Goal: Information Seeking & Learning: Learn about a topic

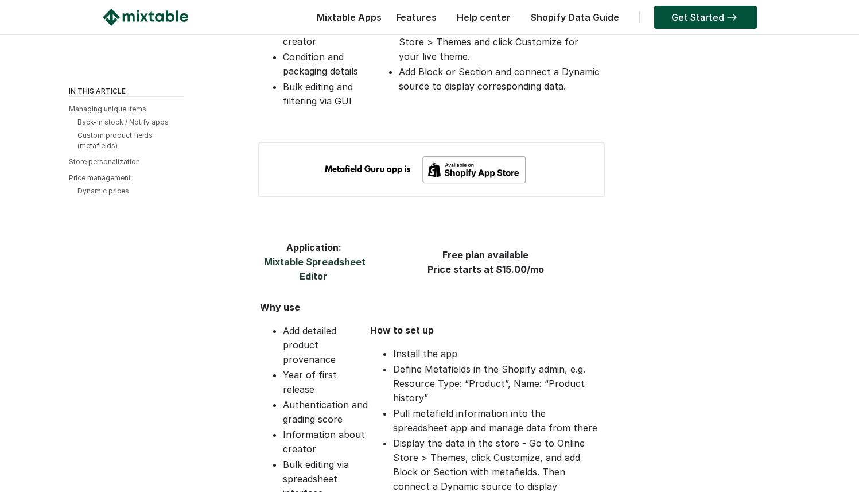
scroll to position [1490, 0]
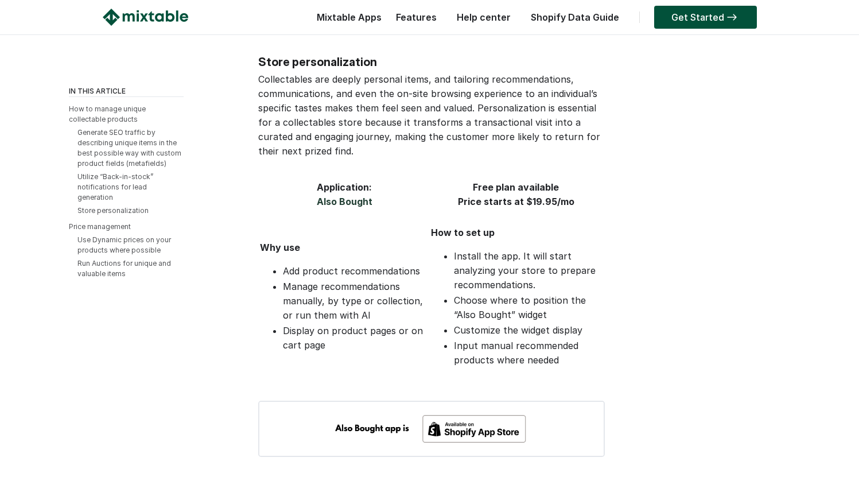
scroll to position [2361, 0]
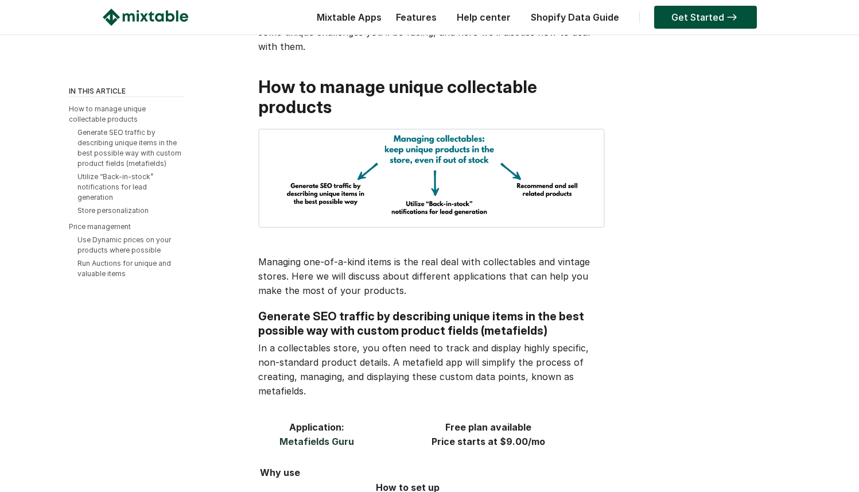
scroll to position [215, 0]
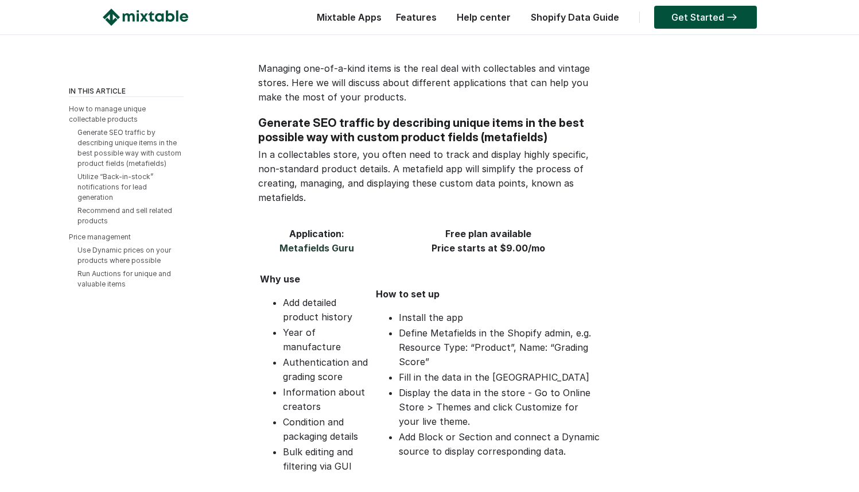
scroll to position [411, 0]
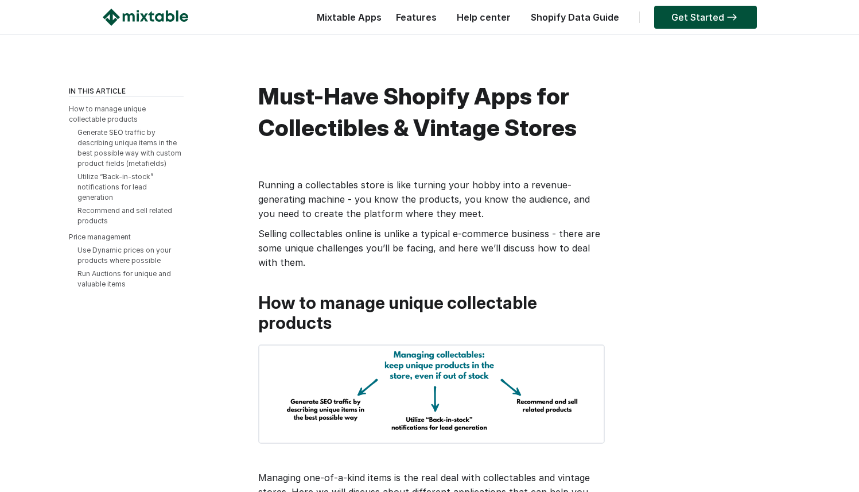
scroll to position [411, 0]
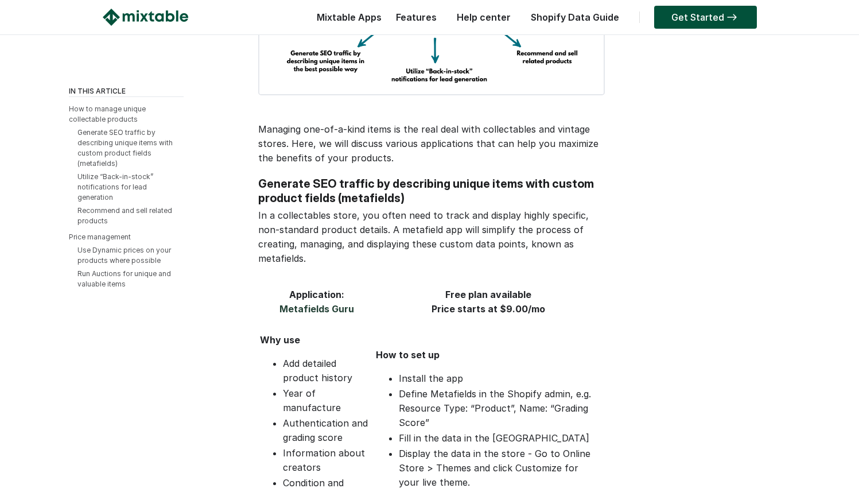
scroll to position [319, 0]
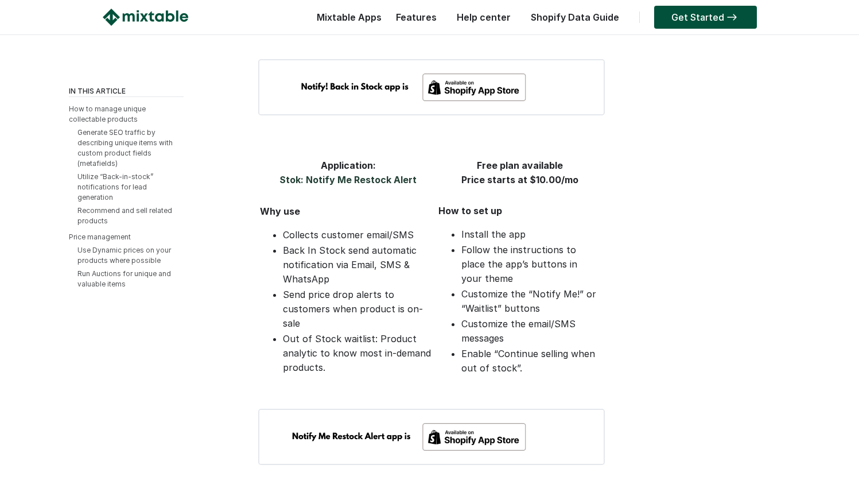
scroll to position [1788, 0]
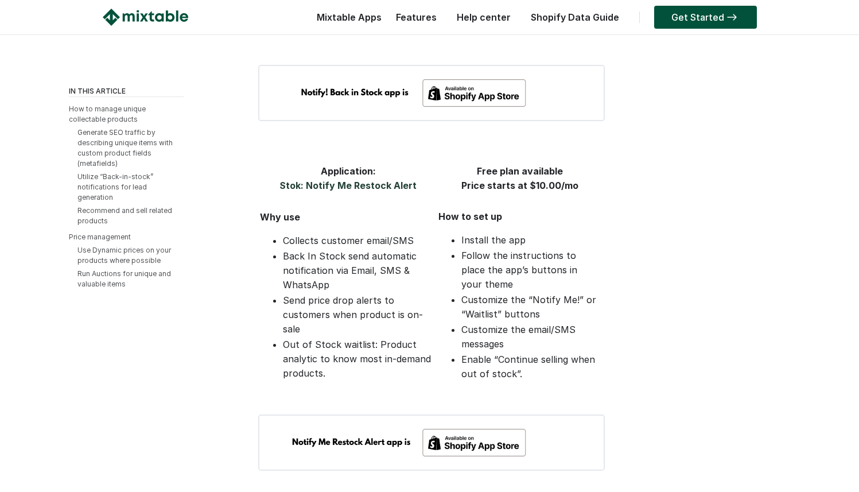
click at [431, 414] on img at bounding box center [431, 442] width 347 height 56
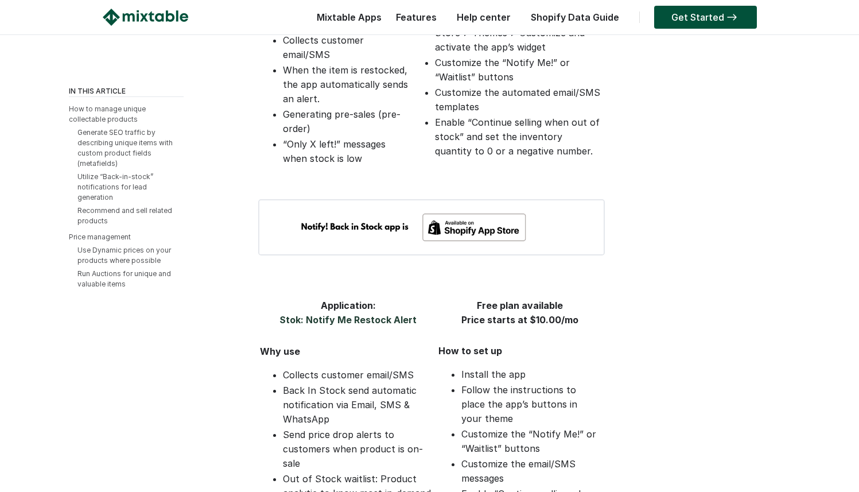
scroll to position [1652, 0]
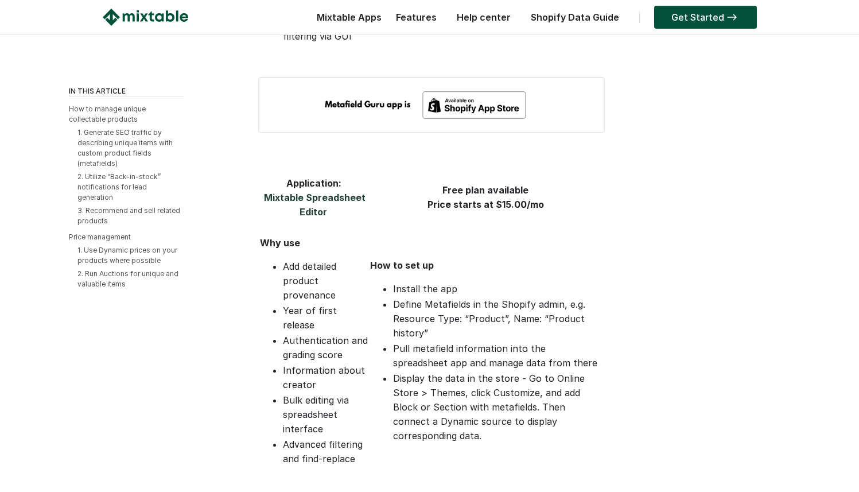
scroll to position [838, 0]
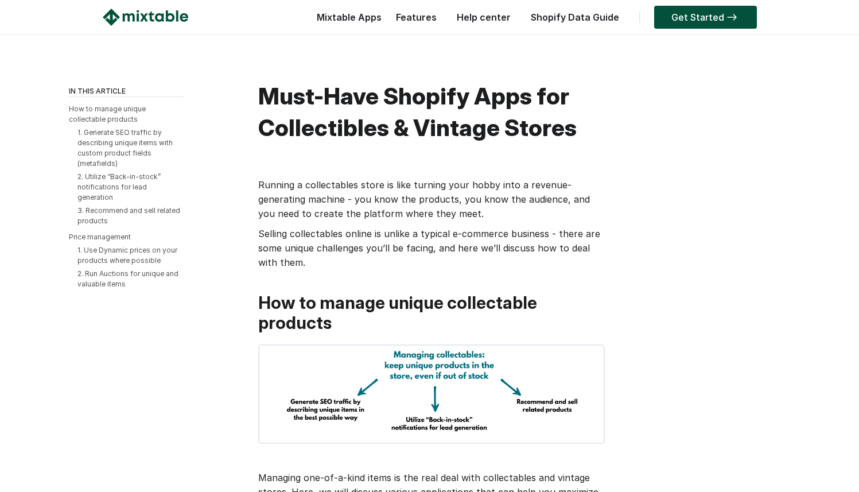
scroll to position [838, 0]
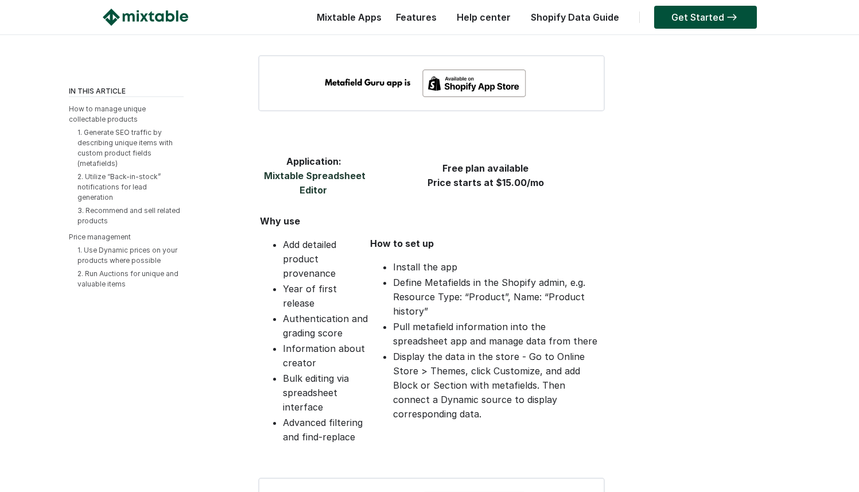
scroll to position [865, 0]
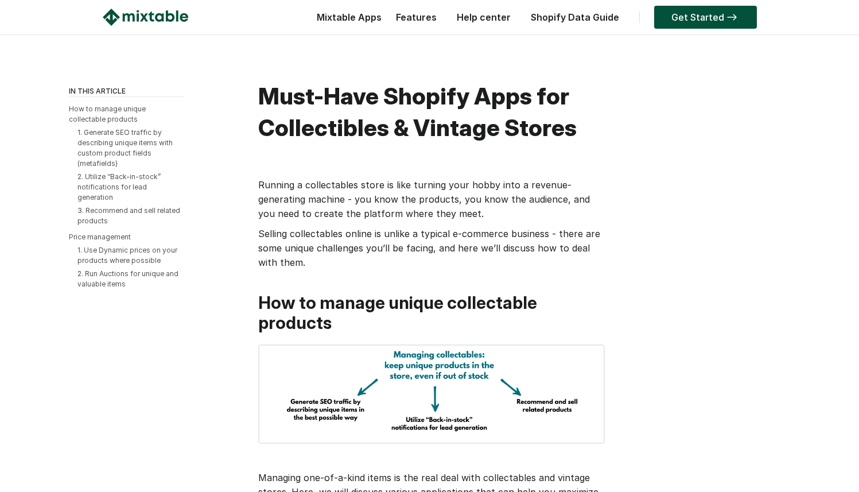
scroll to position [865, 0]
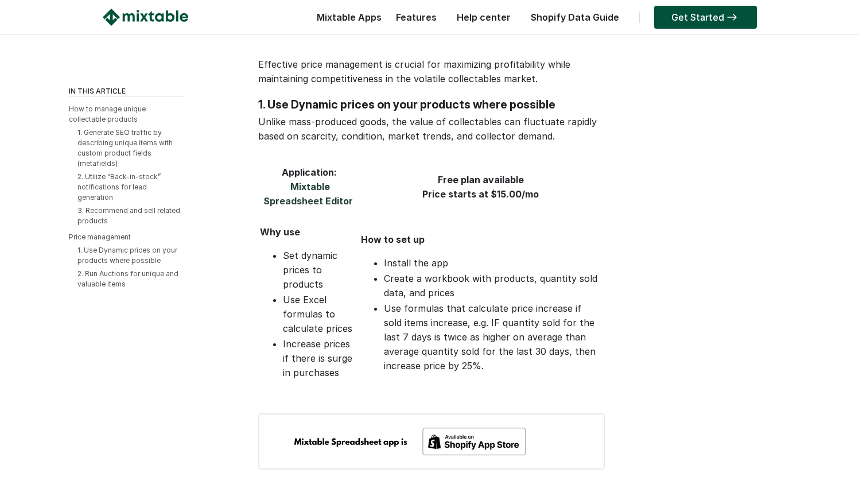
scroll to position [3120, 0]
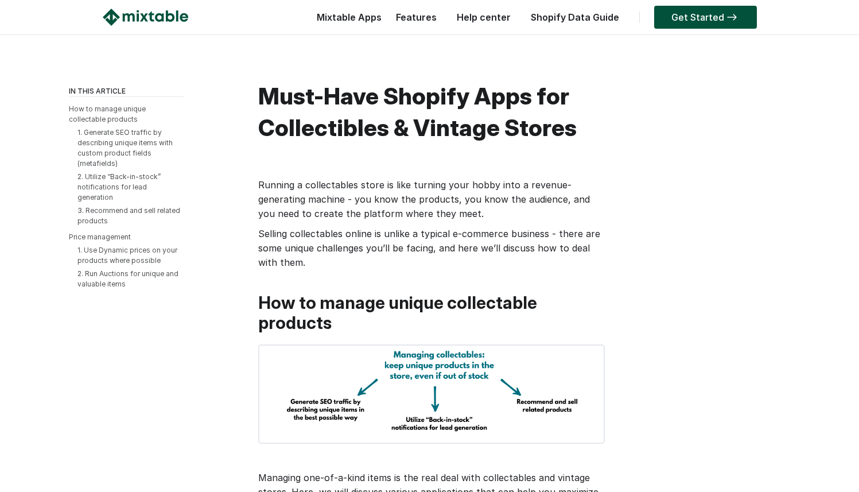
scroll to position [3120, 0]
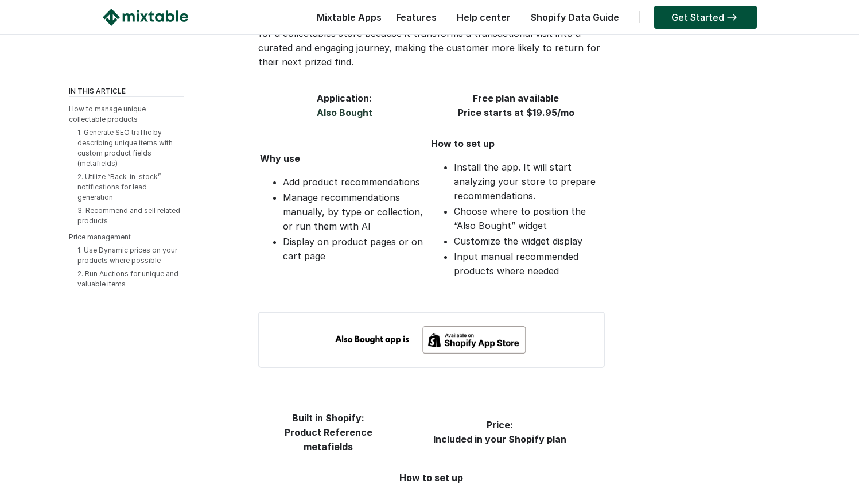
scroll to position [2344, 0]
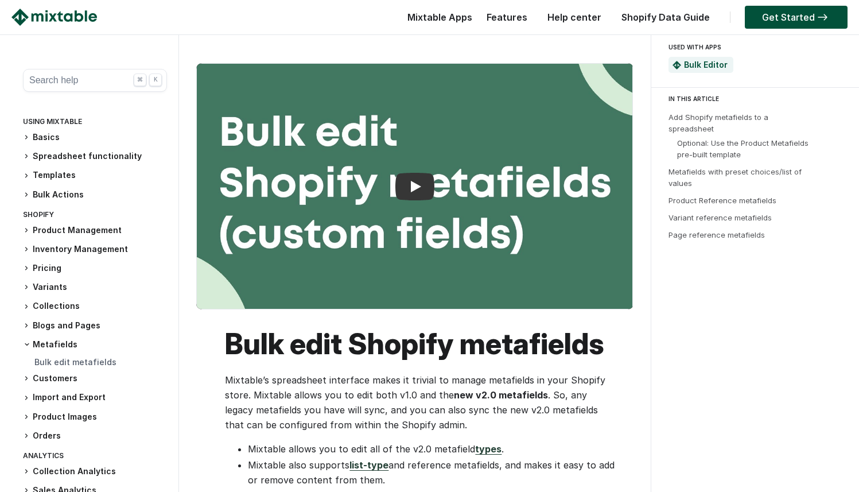
scroll to position [335, 0]
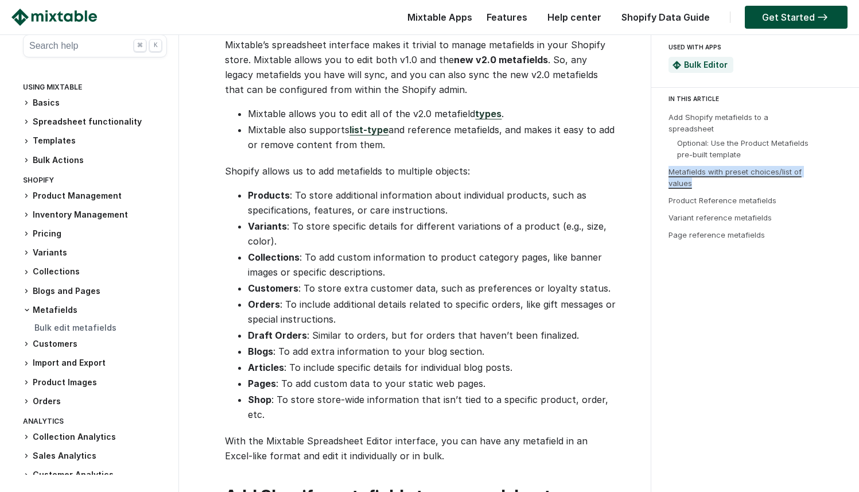
drag, startPoint x: 705, startPoint y: 170, endPoint x: 693, endPoint y: 162, distance: 14.0
click at [671, 166] on li "Metafields with preset choices/list of values" at bounding box center [741, 177] width 144 height 23
copy link "Metafields with preset choices/list of values"
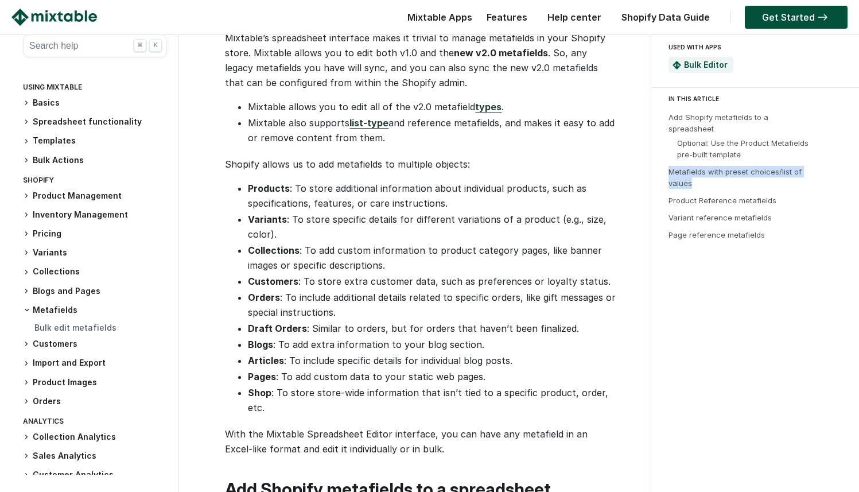
scroll to position [343, 0]
click at [665, 14] on link "Shopify Data Guide" at bounding box center [666, 16] width 100 height 11
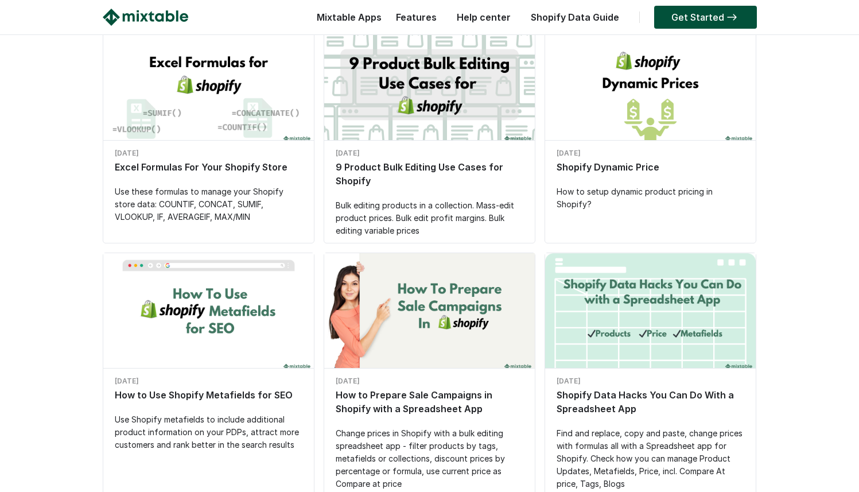
scroll to position [416, 0]
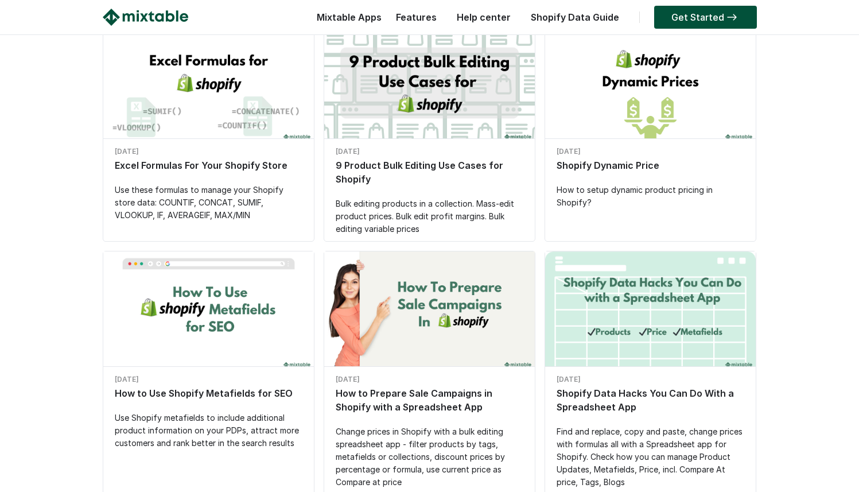
click at [600, 166] on div "Shopify Dynamic Price" at bounding box center [651, 165] width 188 height 14
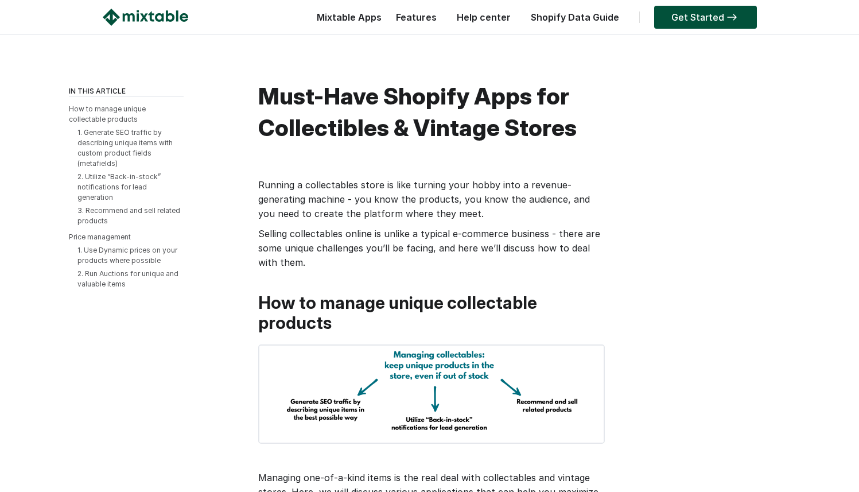
scroll to position [2344, 0]
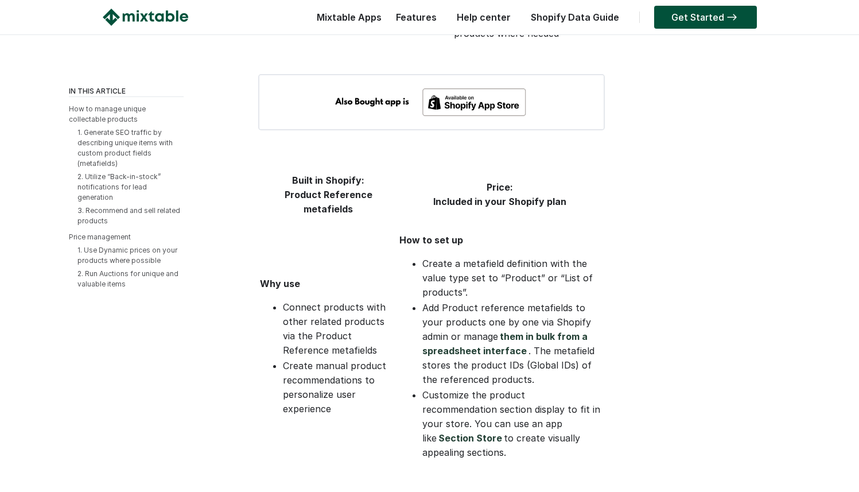
scroll to position [2579, 0]
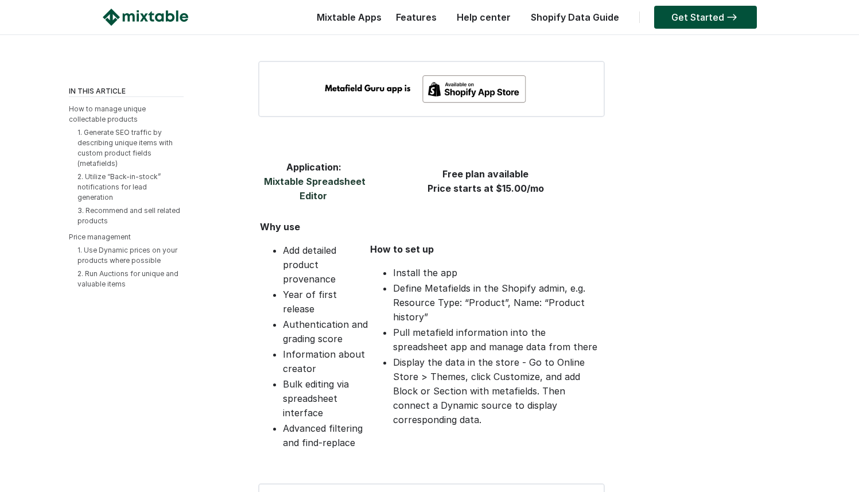
scroll to position [827, 0]
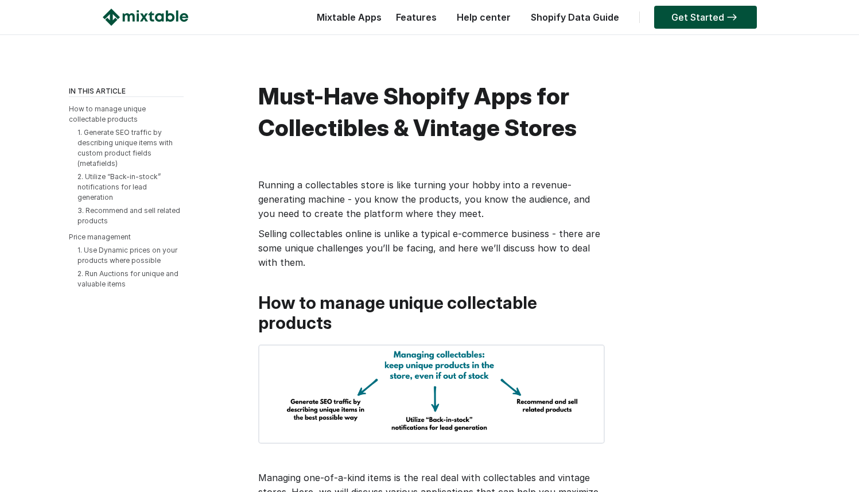
scroll to position [827, 0]
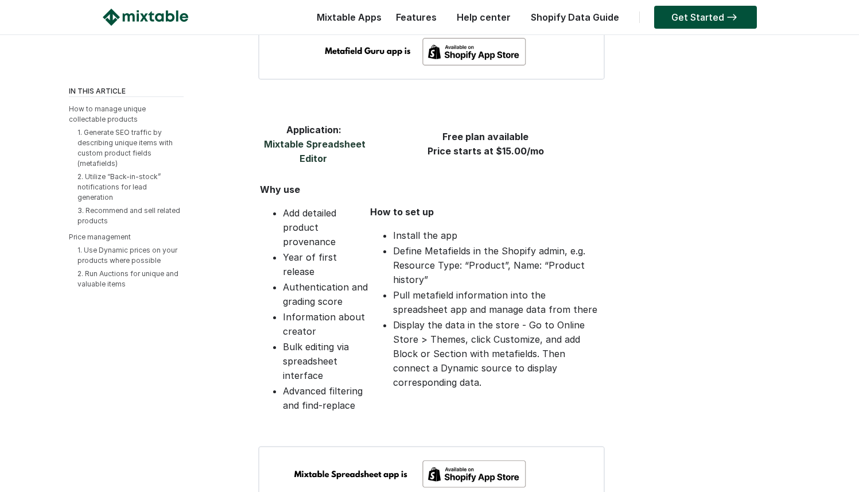
scroll to position [894, 0]
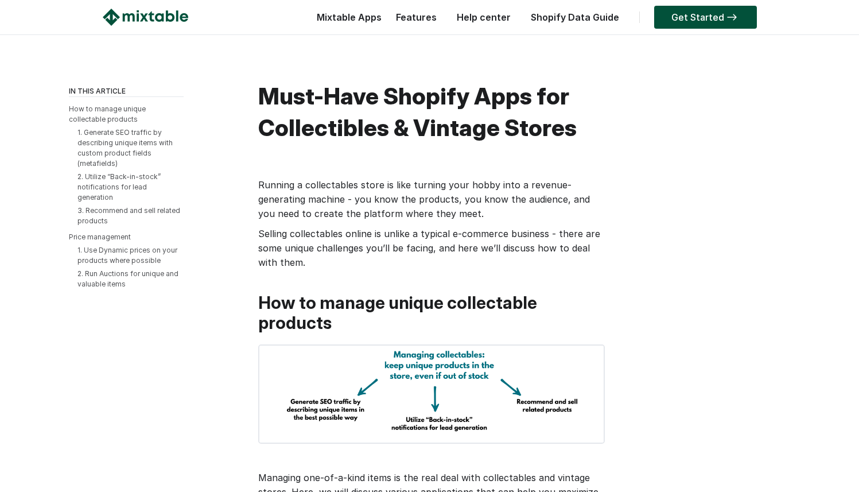
scroll to position [894, 0]
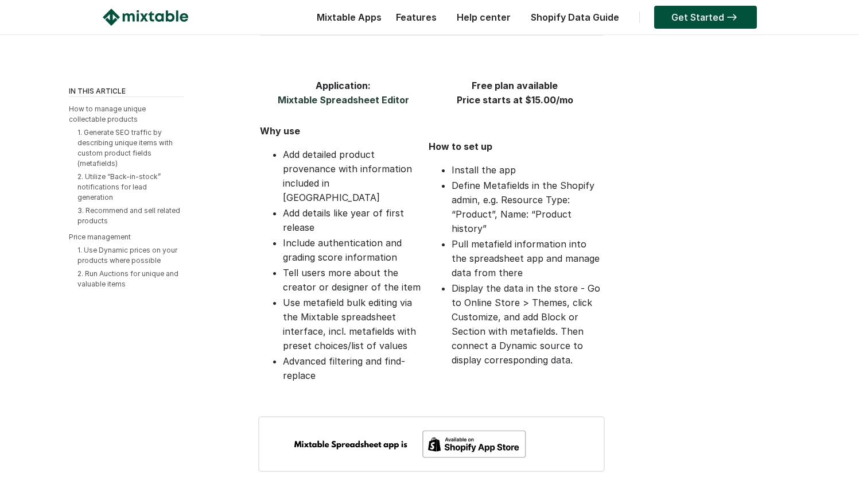
scroll to position [920, 0]
